Goal: Navigation & Orientation: Find specific page/section

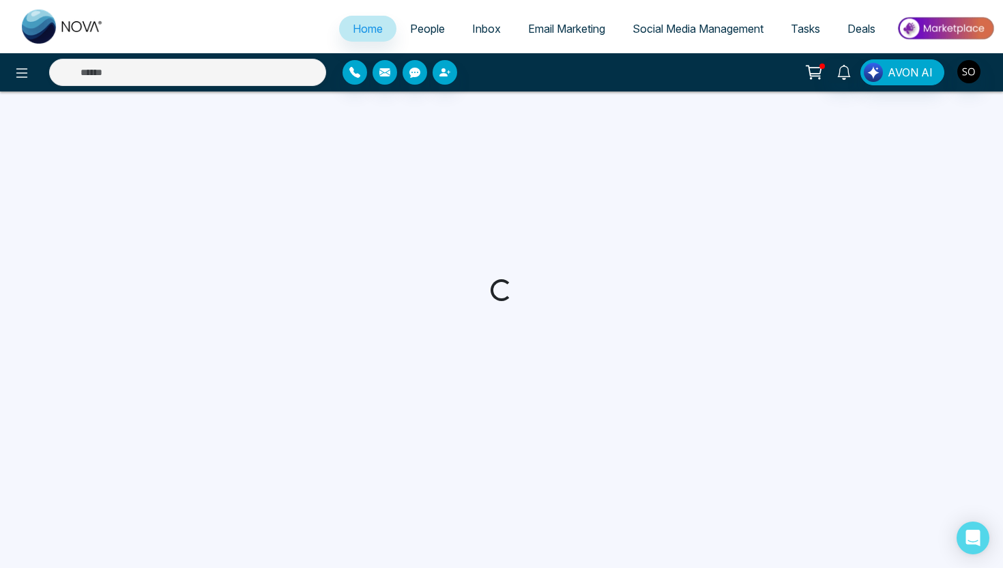
select select "*"
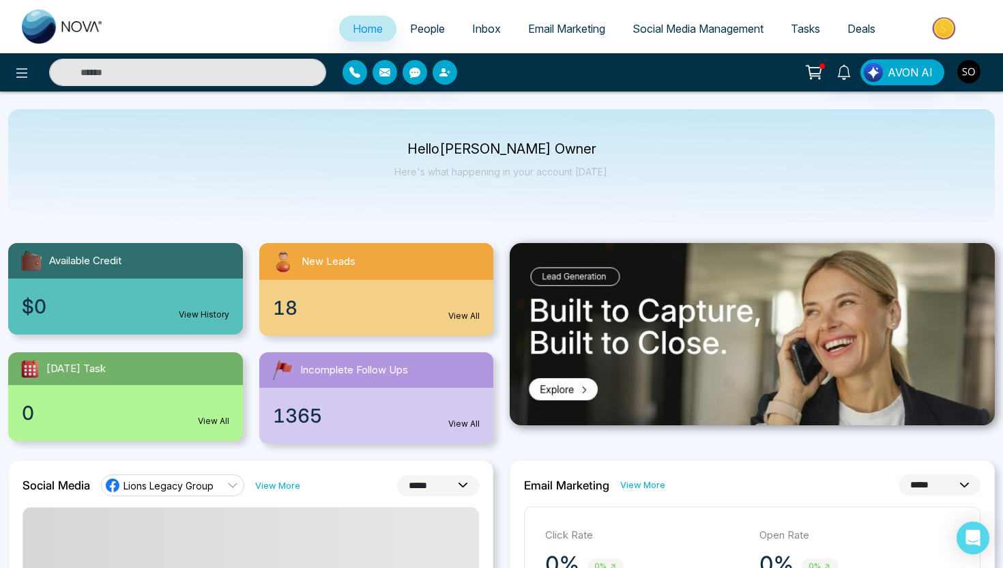
click at [430, 28] on span "People" at bounding box center [427, 29] width 35 height 14
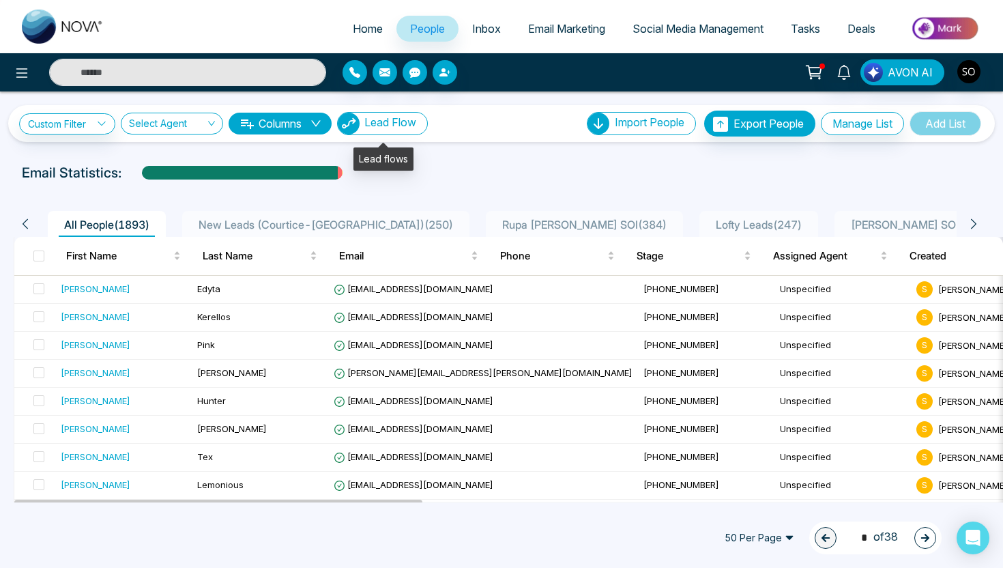
click at [379, 121] on span "Lead Flow" at bounding box center [390, 122] width 52 height 14
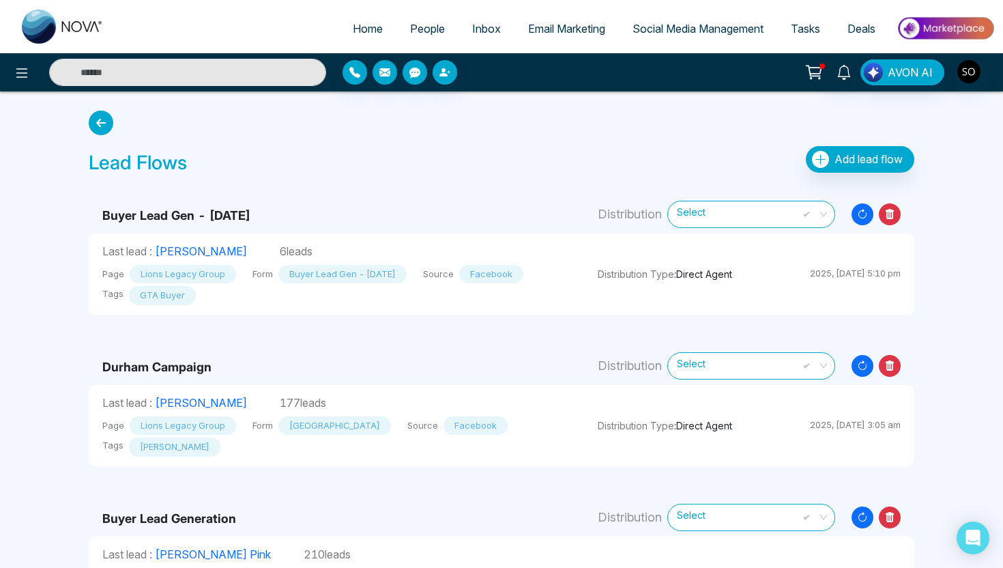
click at [353, 29] on span "Home" at bounding box center [368, 29] width 30 height 14
select select "*"
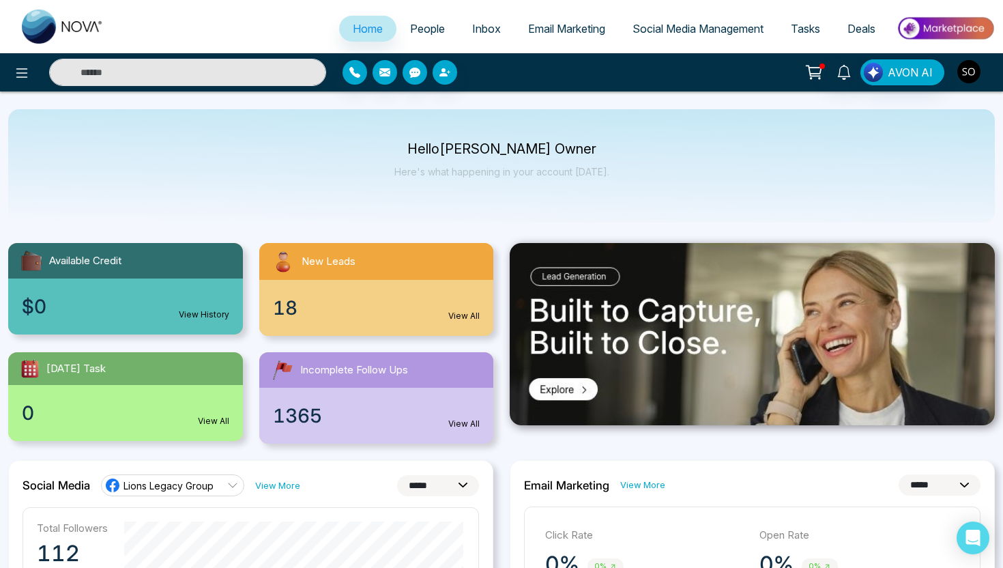
click at [966, 63] on img "button" at bounding box center [968, 71] width 23 height 23
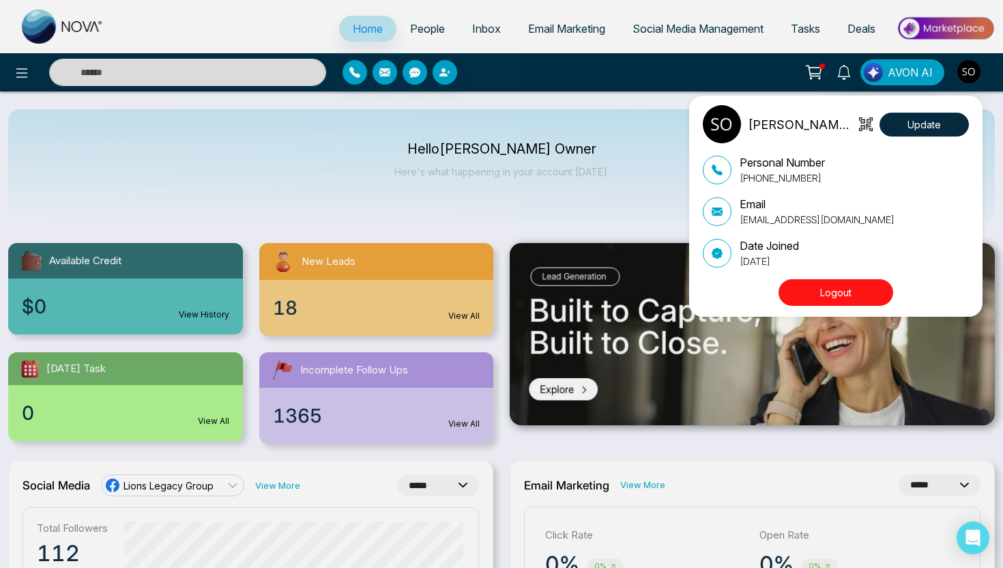
click at [829, 291] on button "Logout" at bounding box center [836, 292] width 115 height 27
